Goal: Information Seeking & Learning: Learn about a topic

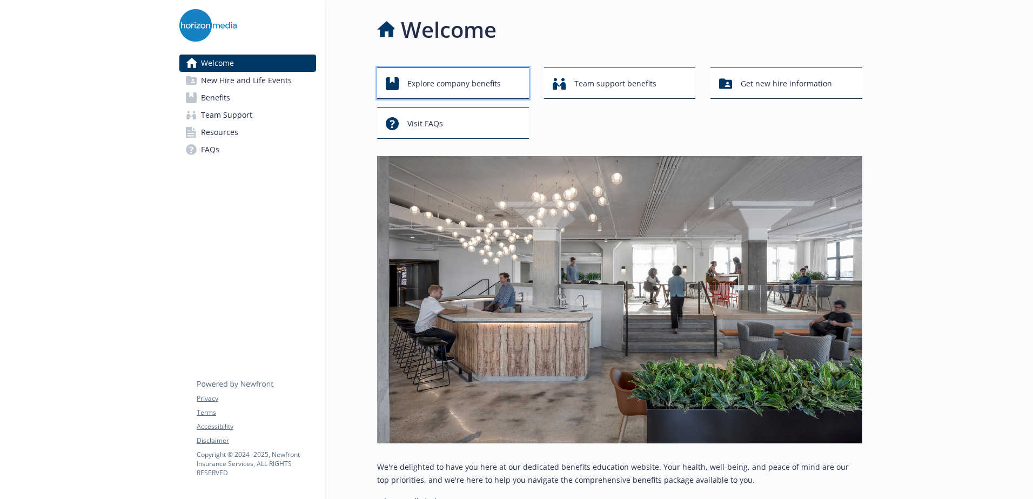
click at [457, 92] on span "Explore company benefits" at bounding box center [453, 83] width 93 height 21
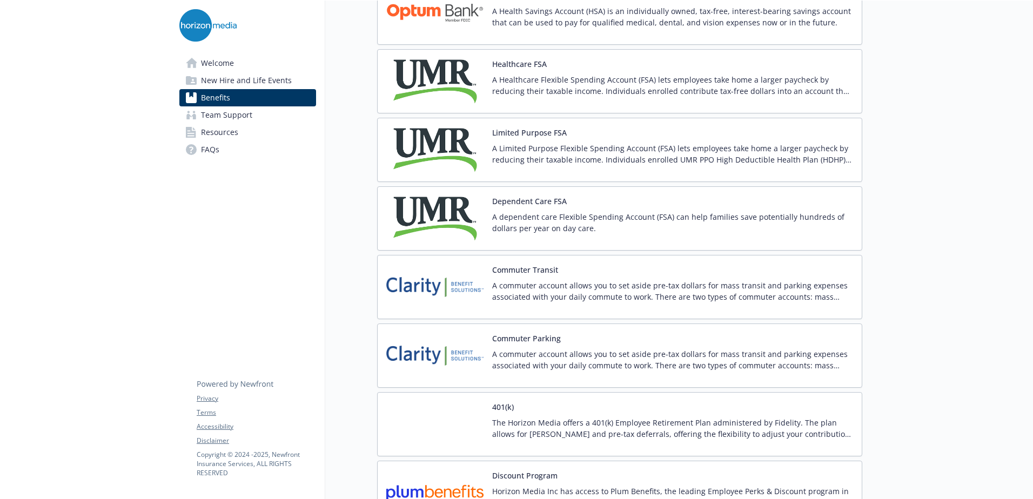
scroll to position [1564, 0]
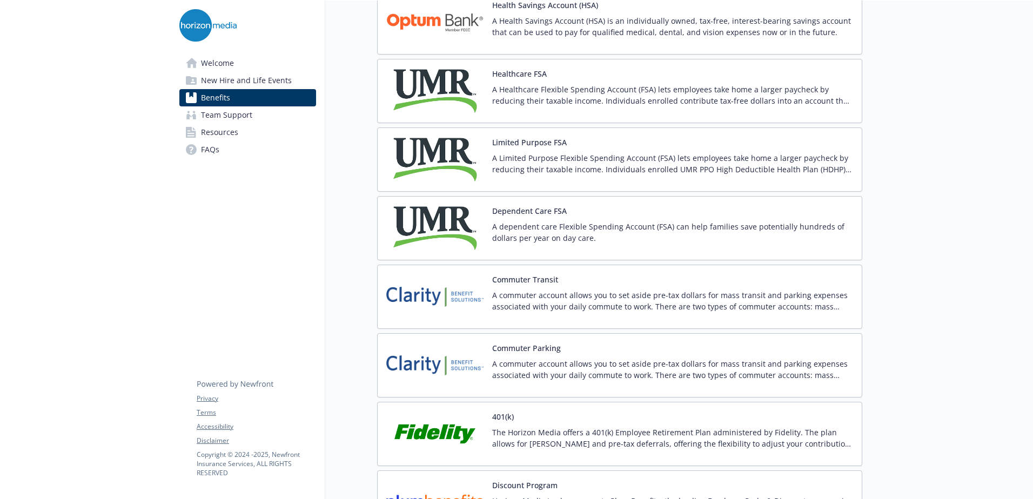
click at [613, 440] on p "The Horizon Media offers a 401(k) Employee Retirement Plan administered by Fide…" at bounding box center [672, 438] width 361 height 23
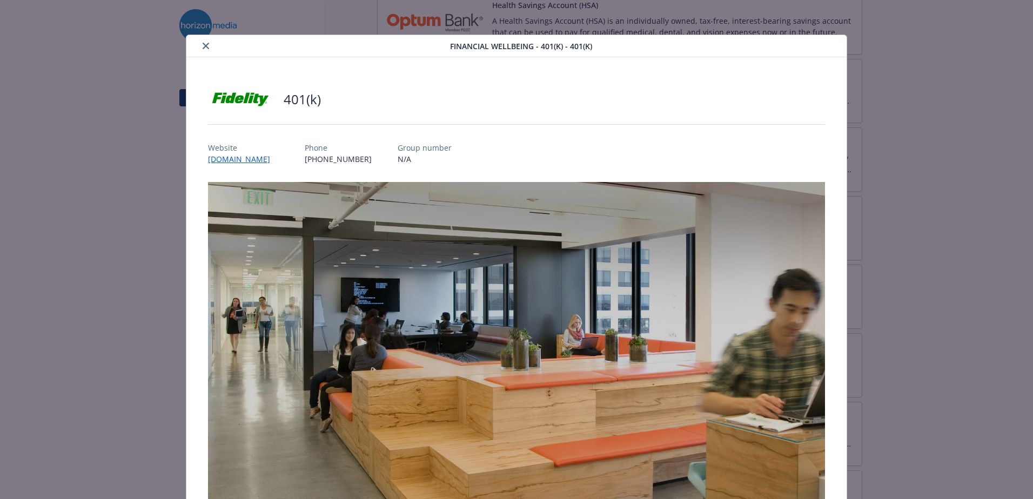
scroll to position [288, 0]
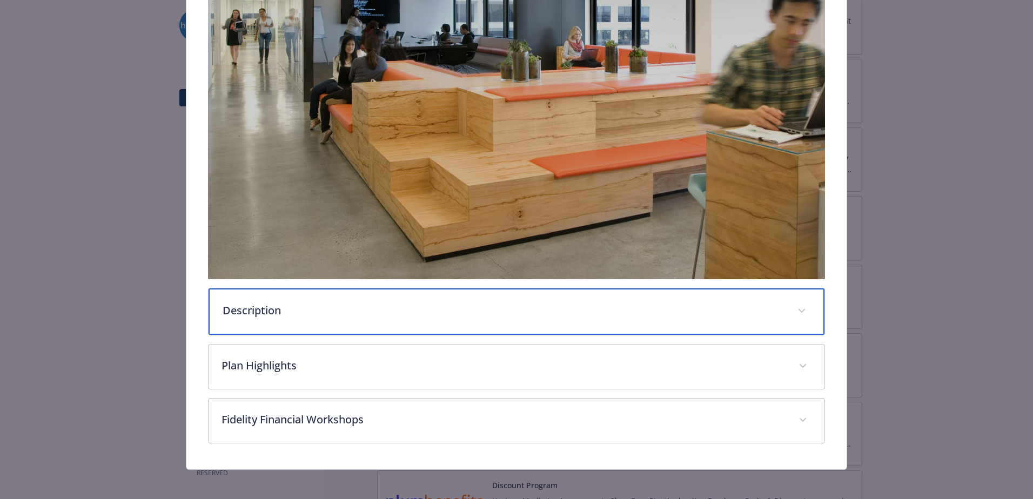
click at [587, 323] on div "Description" at bounding box center [516, 311] width 616 height 46
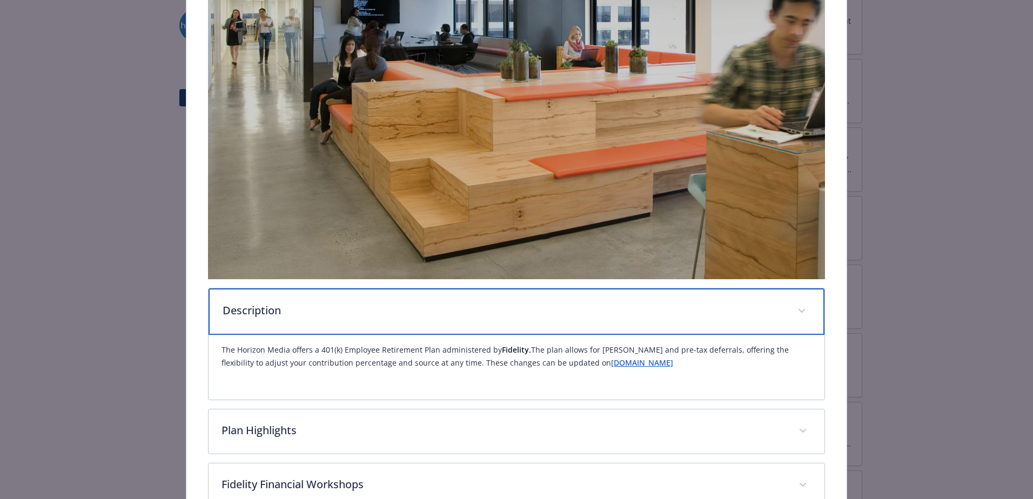
scroll to position [295, 0]
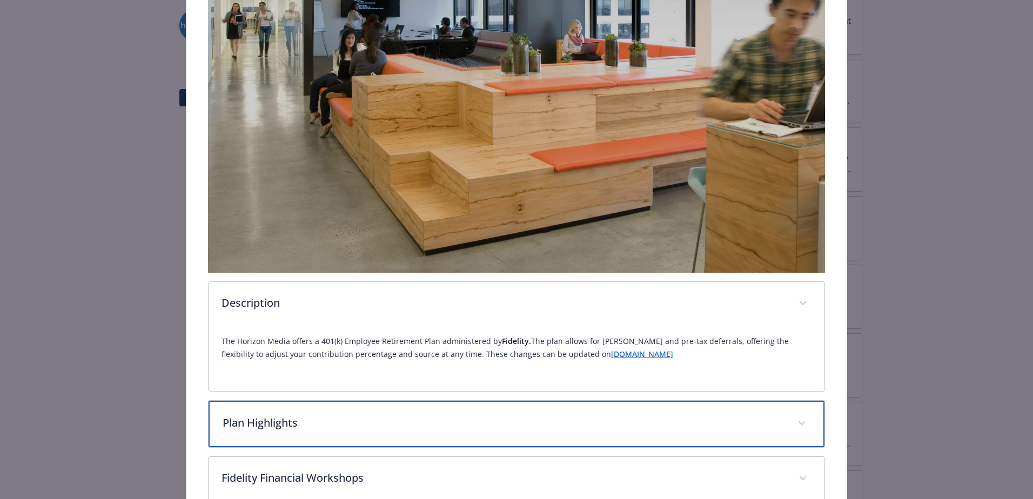
click at [608, 437] on div "Plan Highlights" at bounding box center [516, 424] width 616 height 46
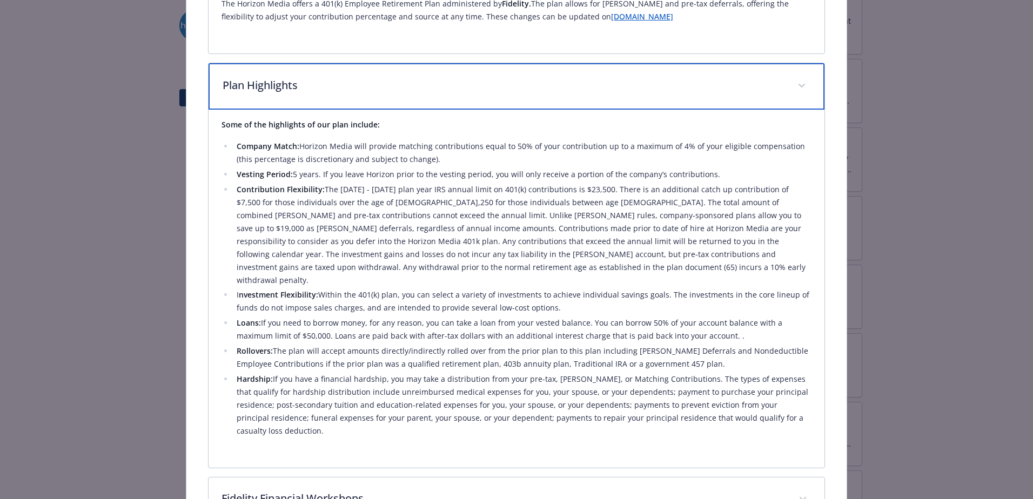
scroll to position [636, 0]
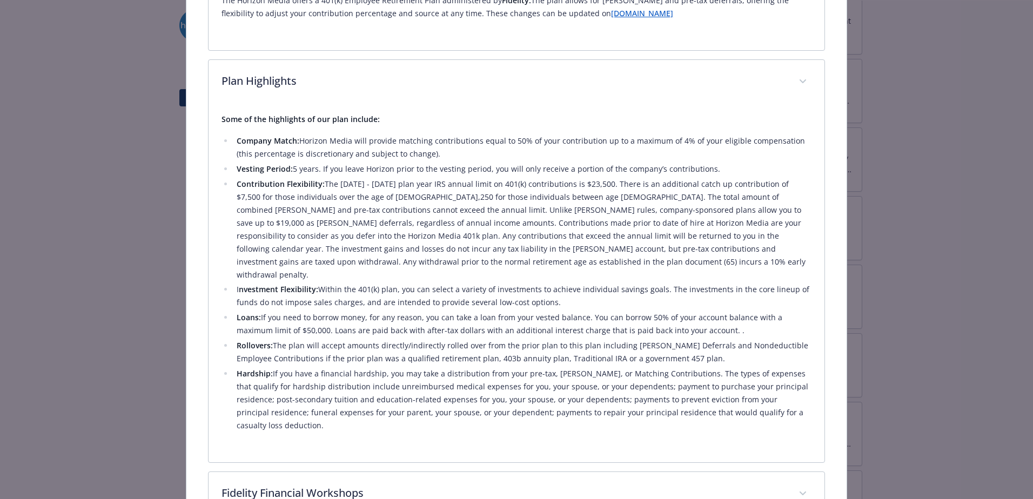
drag, startPoint x: 390, startPoint y: 239, endPoint x: 263, endPoint y: 248, distance: 127.2
click at [263, 248] on li "Contribution Flexibility: The [DATE] - [DATE] plan year IRS annual limit on 401…" at bounding box center [522, 230] width 578 height 104
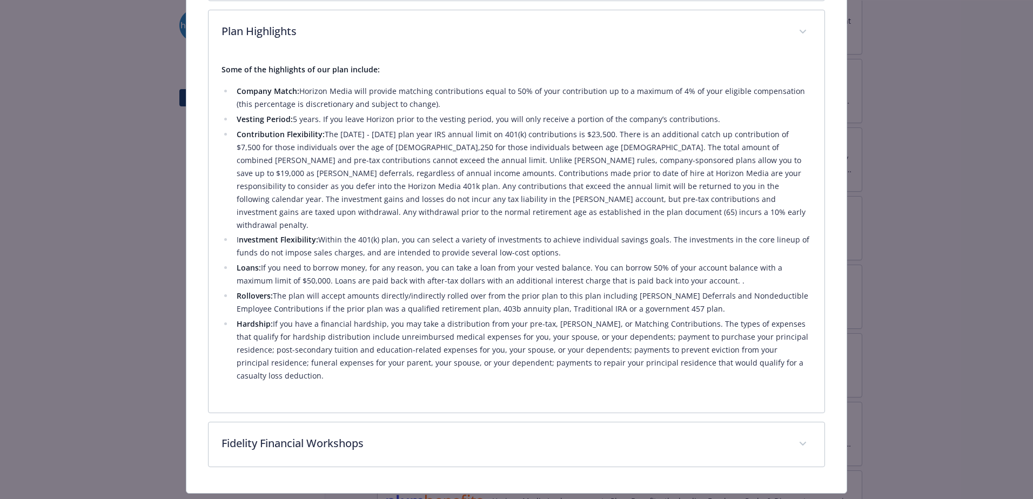
scroll to position [685, 0]
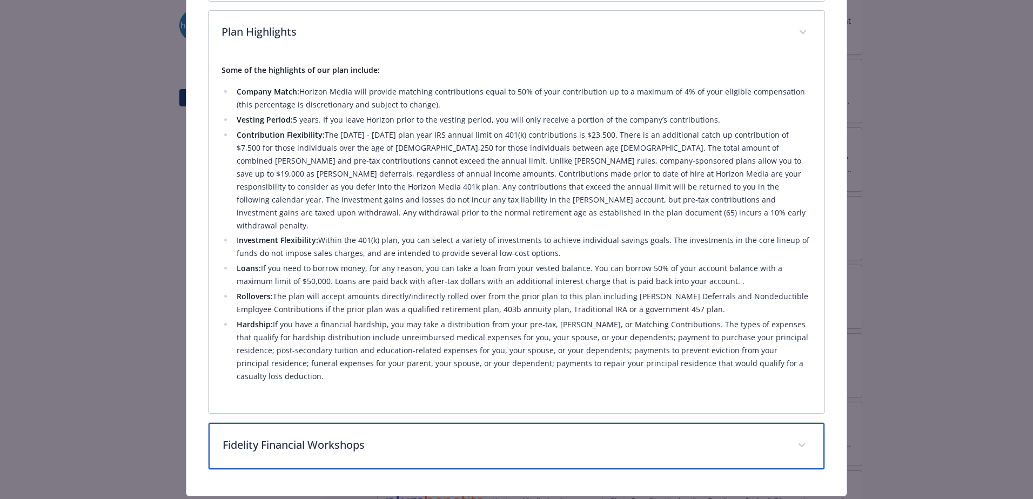
click at [395, 437] on p "Fidelity Financial Workshops" at bounding box center [504, 445] width 562 height 16
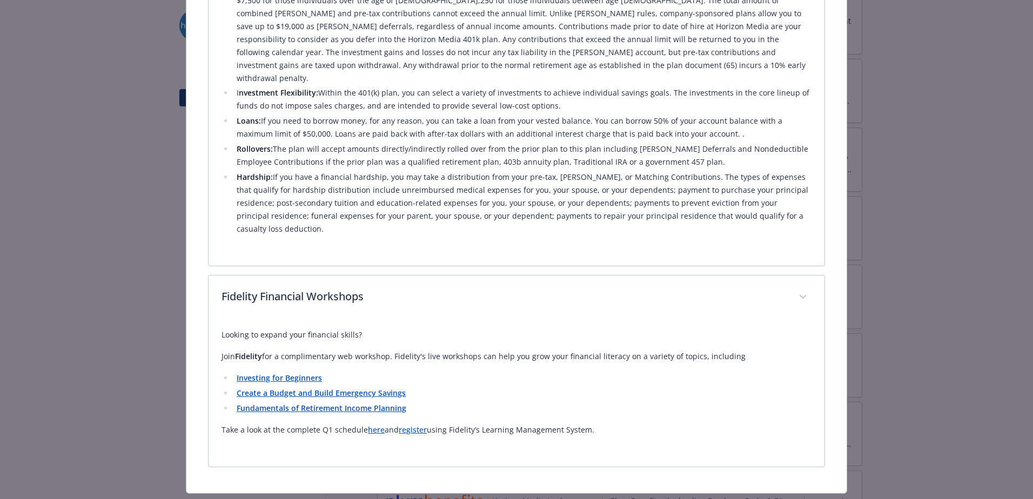
click at [377, 150] on li "Rollovers: The plan will accept amounts directly/indirectly rolled over from th…" at bounding box center [522, 156] width 578 height 26
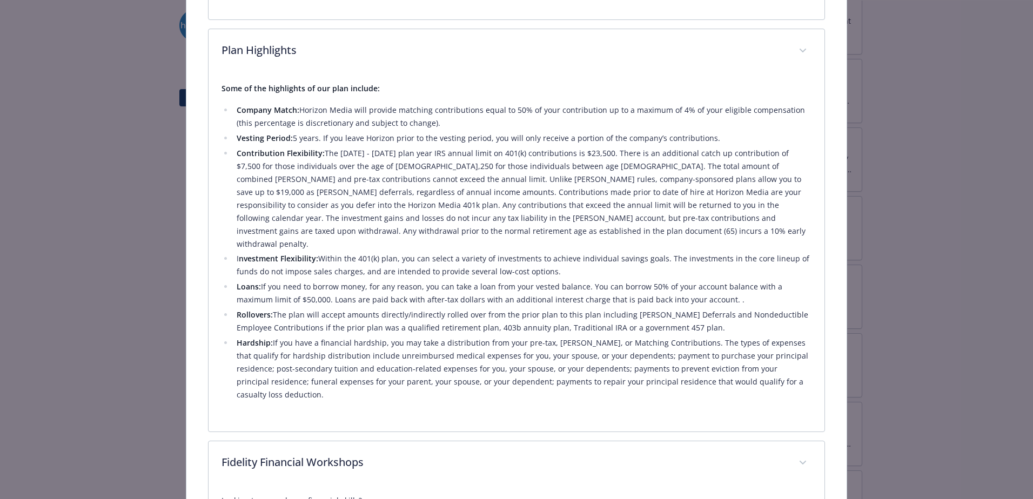
scroll to position [667, 0]
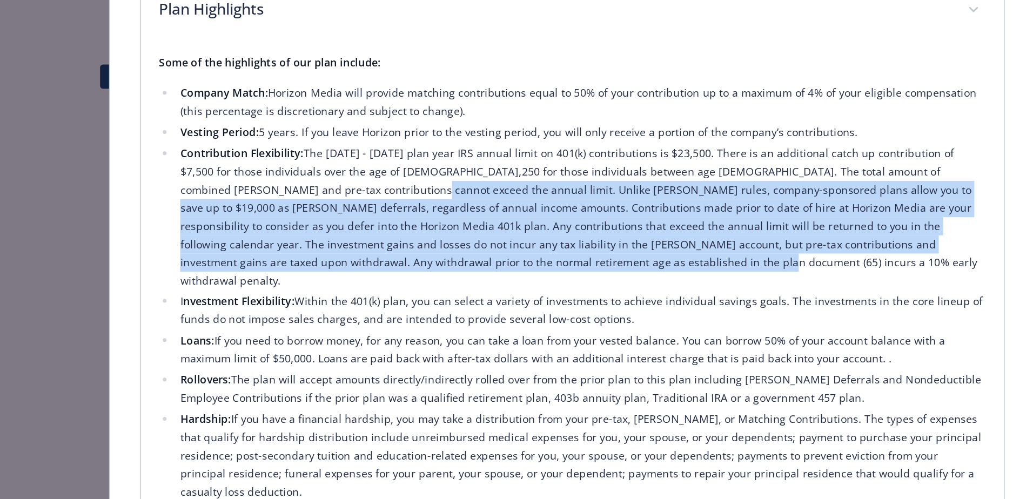
drag, startPoint x: 320, startPoint y: 174, endPoint x: 478, endPoint y: 227, distance: 166.2
click at [478, 227] on li "Contribution Flexibility: The [DATE] - [DATE] plan year IRS annual limit on 401…" at bounding box center [522, 198] width 578 height 104
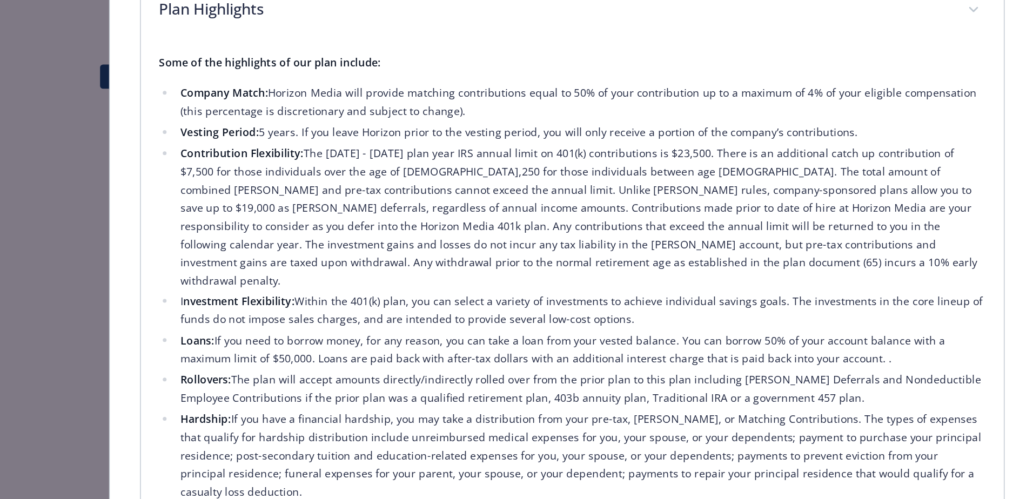
drag, startPoint x: 478, startPoint y: 227, endPoint x: 272, endPoint y: 116, distance: 234.0
click at [272, 116] on li "Company Match: Horizon Media will provide matching contributions equal to 50% o…" at bounding box center [522, 116] width 578 height 26
drag, startPoint x: 435, startPoint y: 117, endPoint x: 246, endPoint y: 106, distance: 189.4
click at [246, 106] on li "Company Match: Horizon Media will provide matching contributions equal to 50% o…" at bounding box center [522, 116] width 578 height 26
drag, startPoint x: 246, startPoint y: 106, endPoint x: 311, endPoint y: 133, distance: 70.2
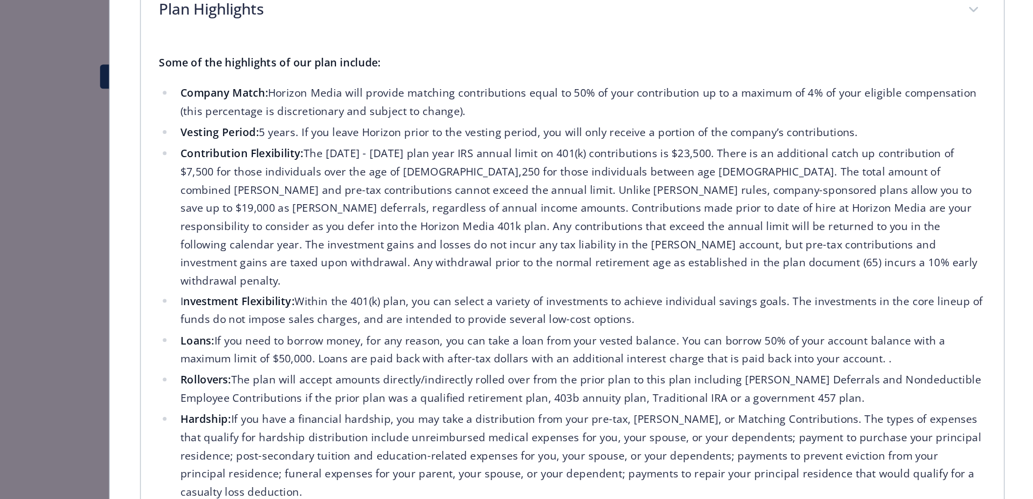
click at [311, 133] on li "Vesting Period: 5 years. If you leave Horizon prior to the vesting period, you …" at bounding box center [522, 137] width 578 height 13
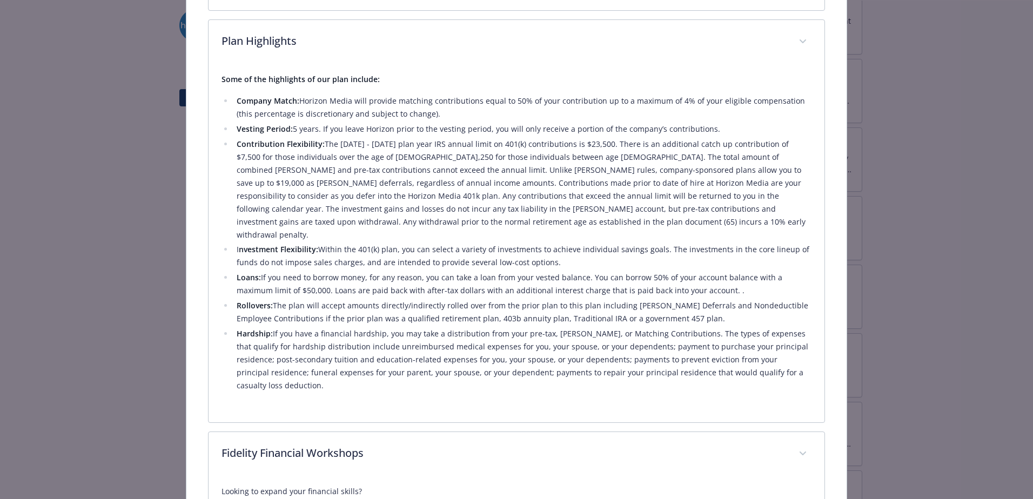
scroll to position [642, 0]
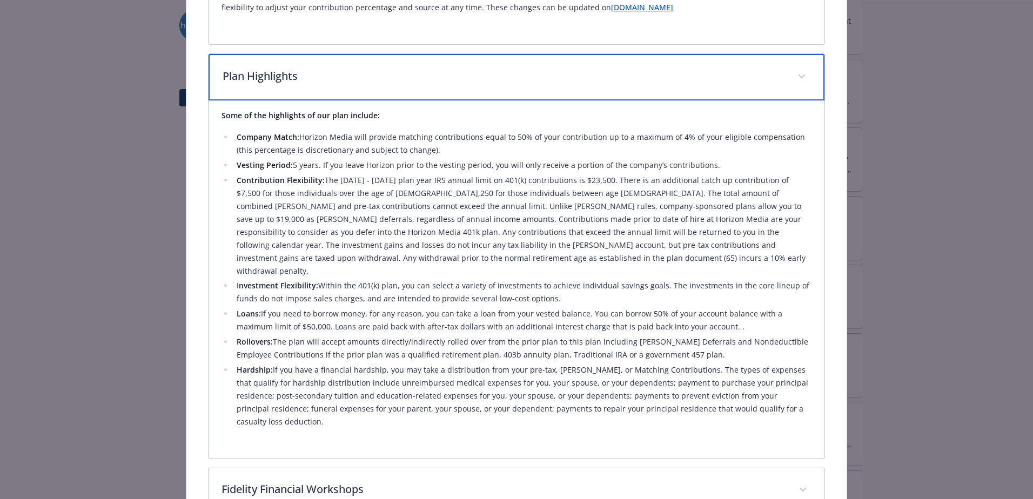
click at [320, 59] on div "Plan Highlights" at bounding box center [516, 77] width 616 height 46
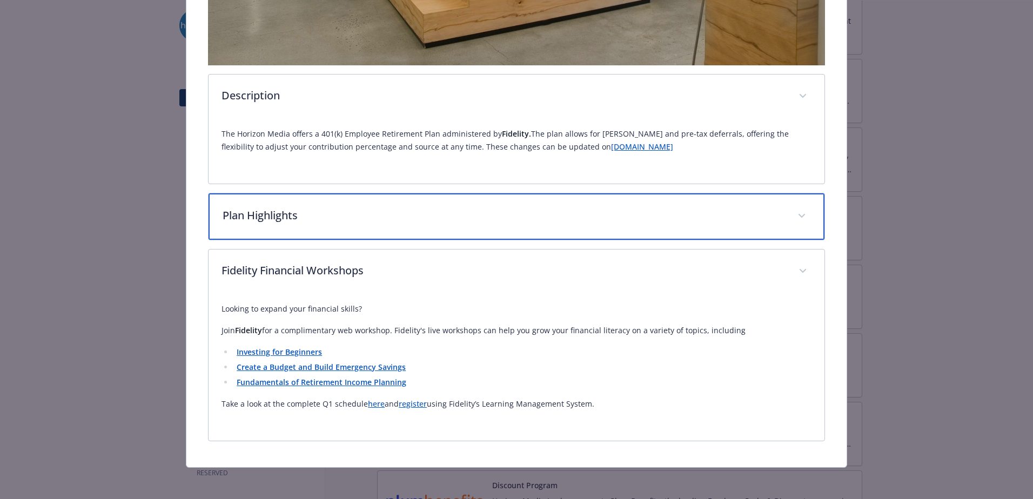
scroll to position [502, 0]
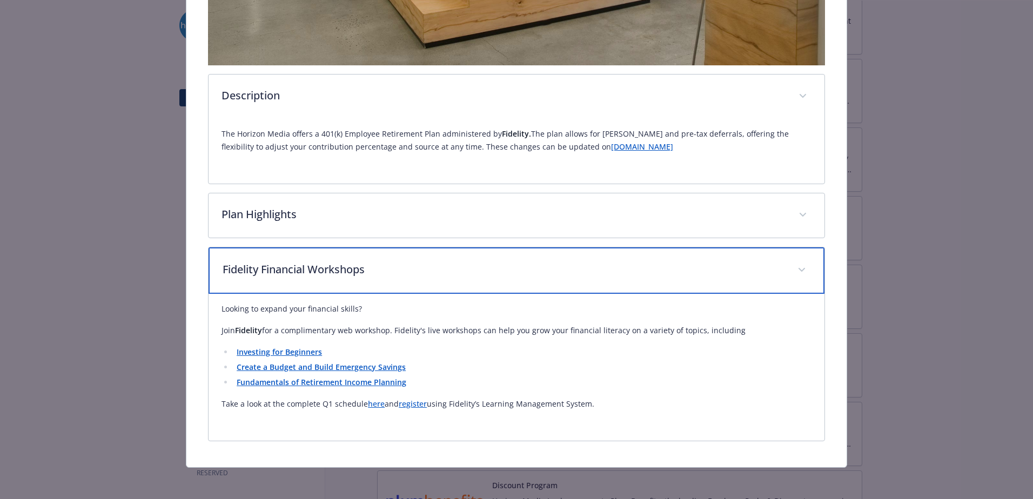
click at [482, 270] on p "Fidelity Financial Workshops" at bounding box center [504, 269] width 562 height 16
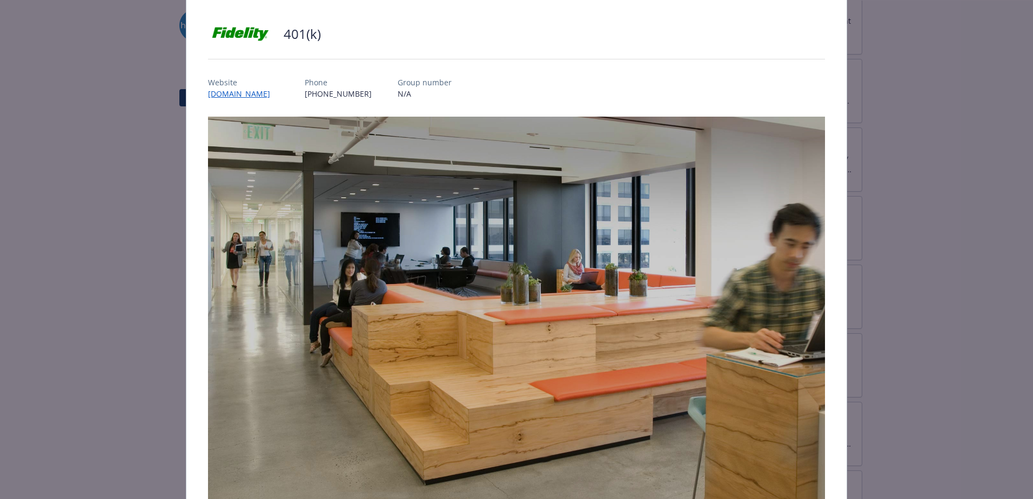
scroll to position [64, 0]
